Goal: Navigation & Orientation: Find specific page/section

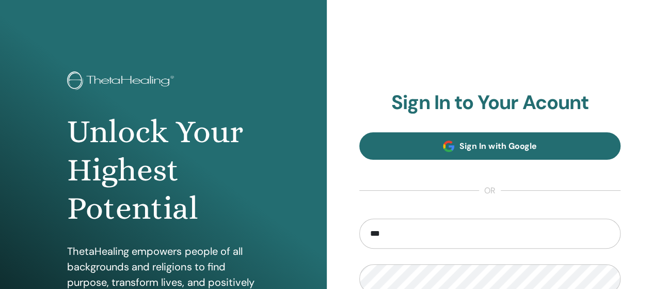
type input "**********"
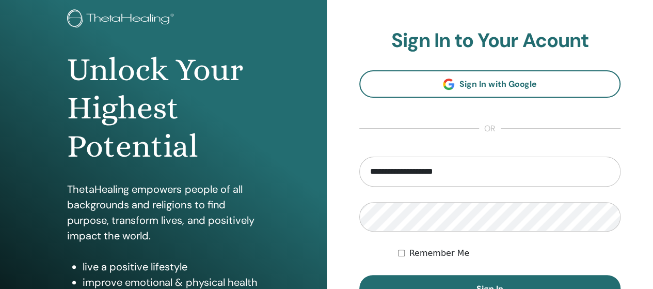
scroll to position [67, 0]
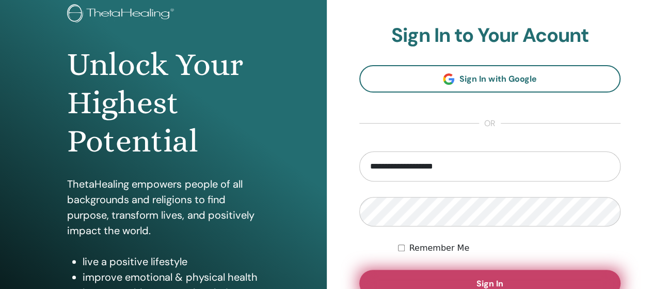
click at [543, 278] on button "Sign In" at bounding box center [490, 283] width 262 height 27
